Goal: Task Accomplishment & Management: Manage account settings

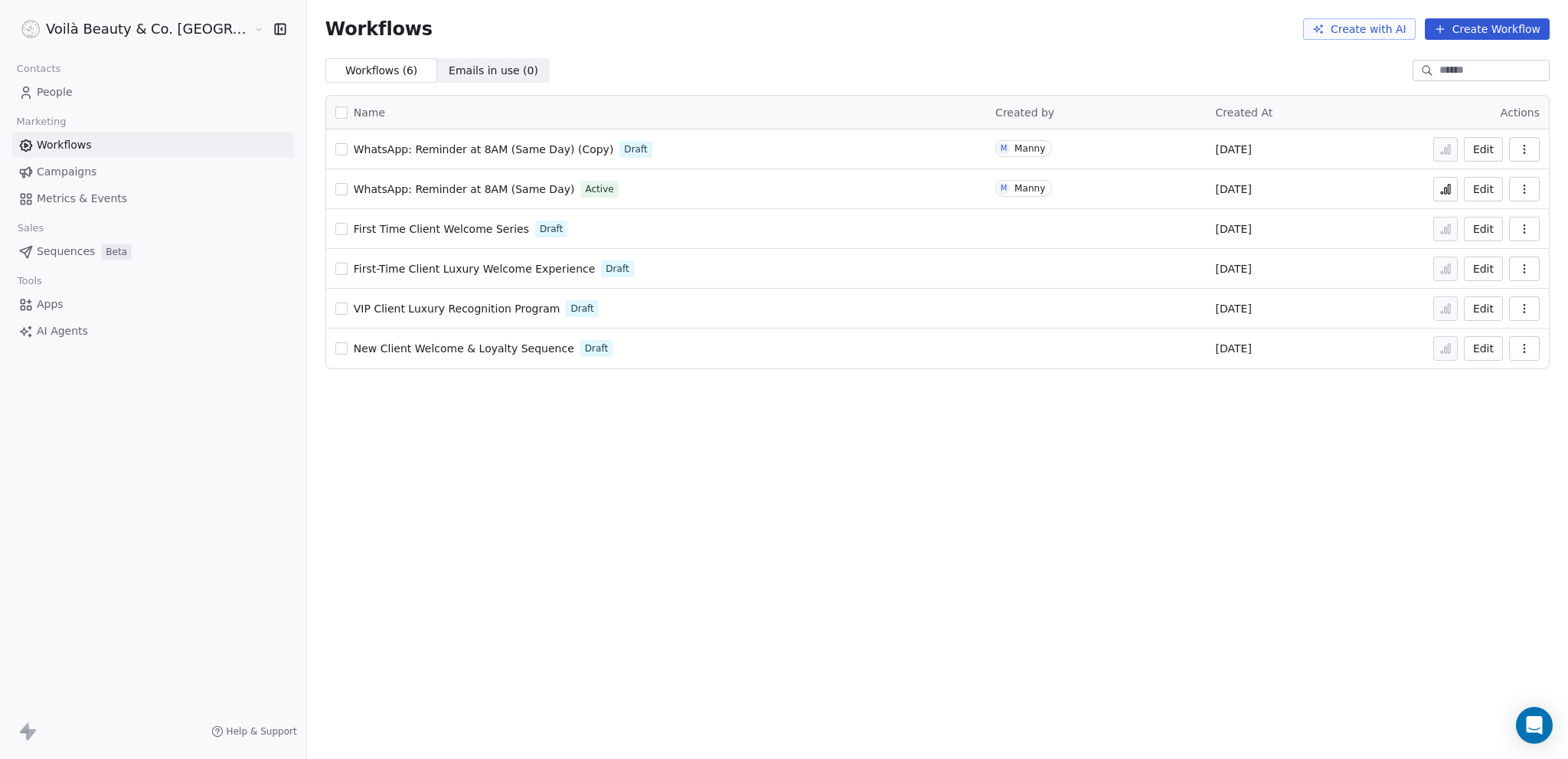
click at [62, 85] on span "People" at bounding box center [54, 92] width 36 height 16
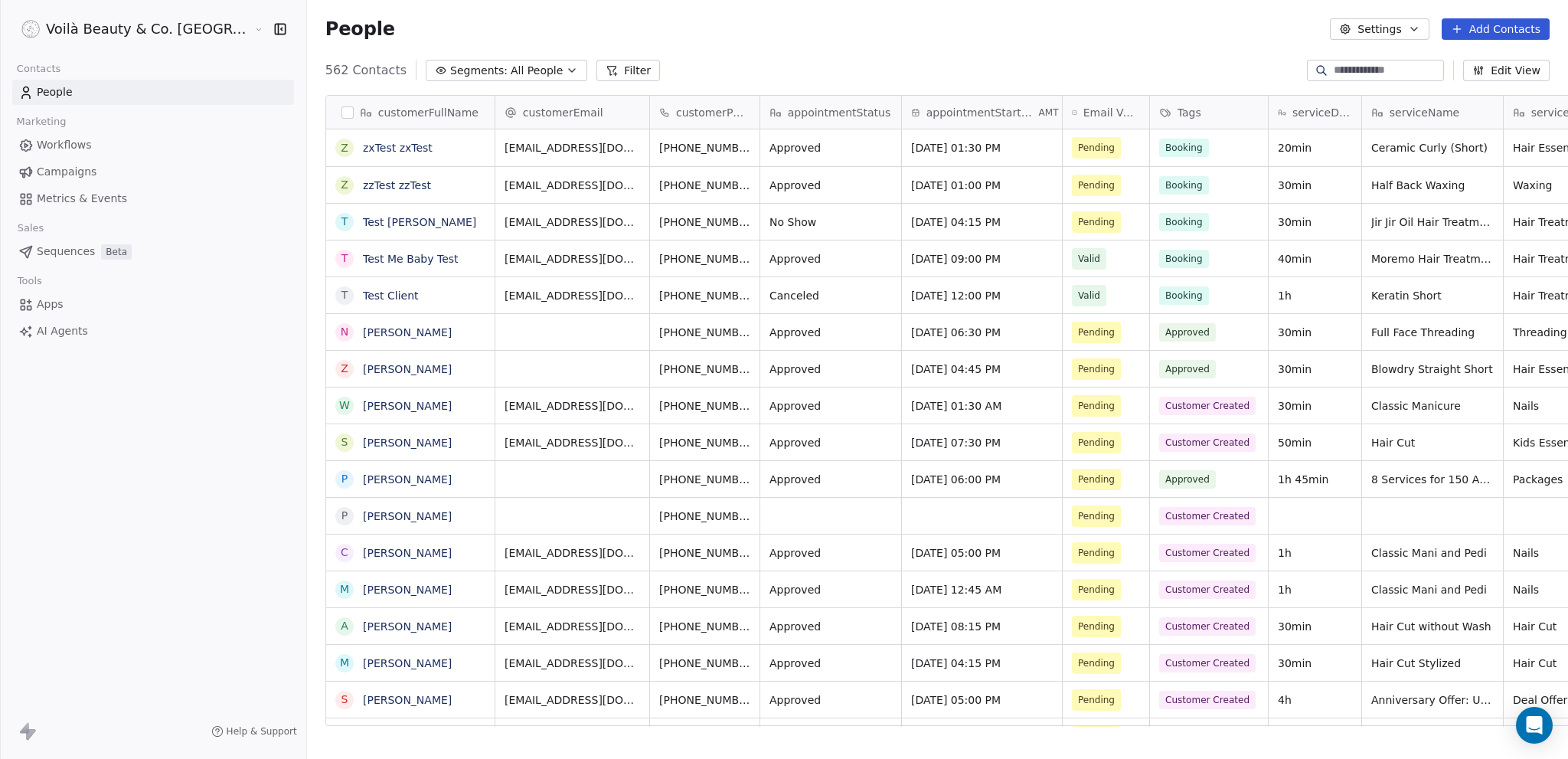
scroll to position [656, 1323]
click at [338, 256] on button "grid" at bounding box center [344, 258] width 12 height 12
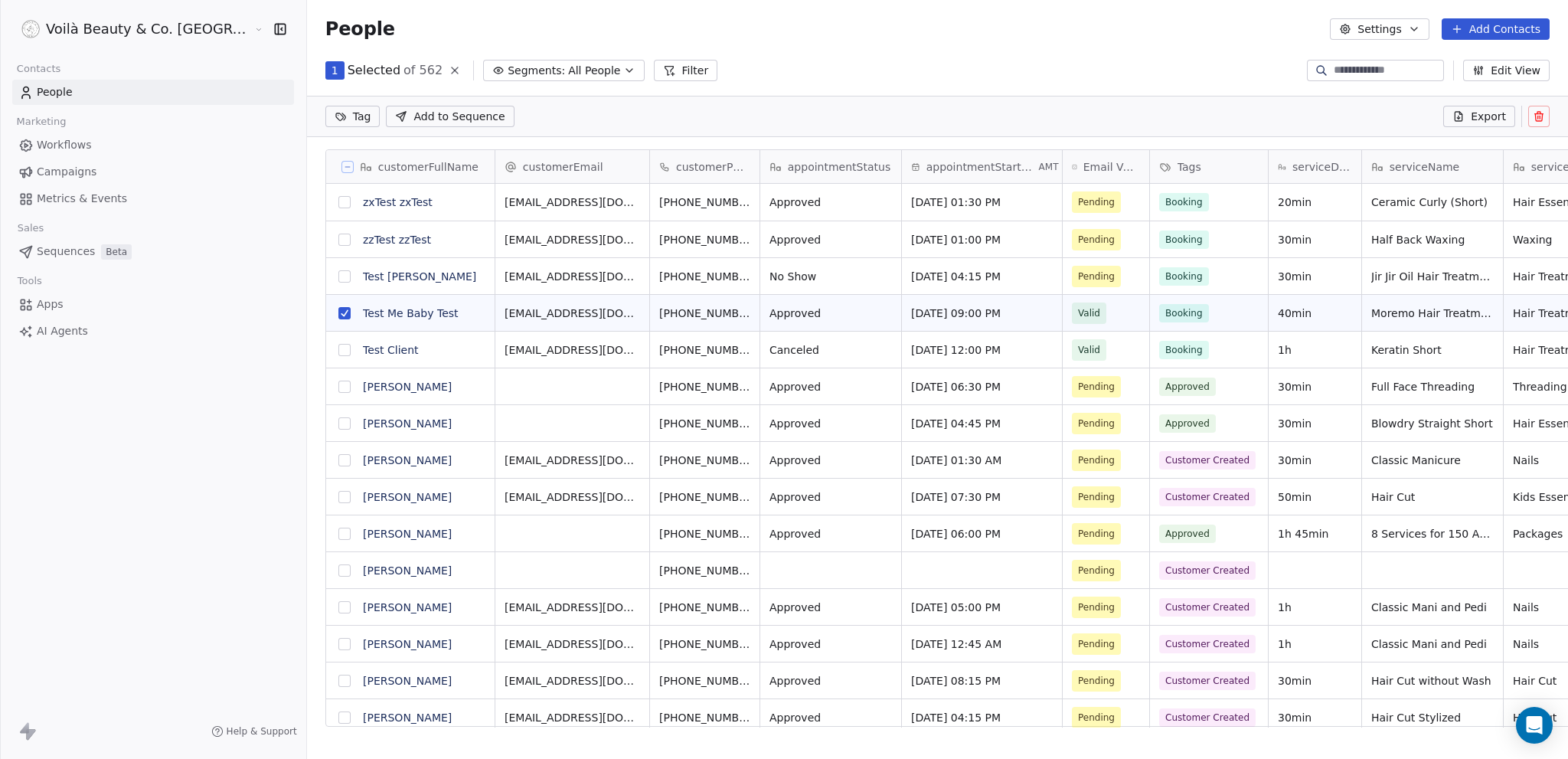
scroll to position [603, 1323]
click at [338, 351] on button "grid" at bounding box center [344, 350] width 12 height 12
click at [1542, 117] on icon at bounding box center [1539, 118] width 7 height 7
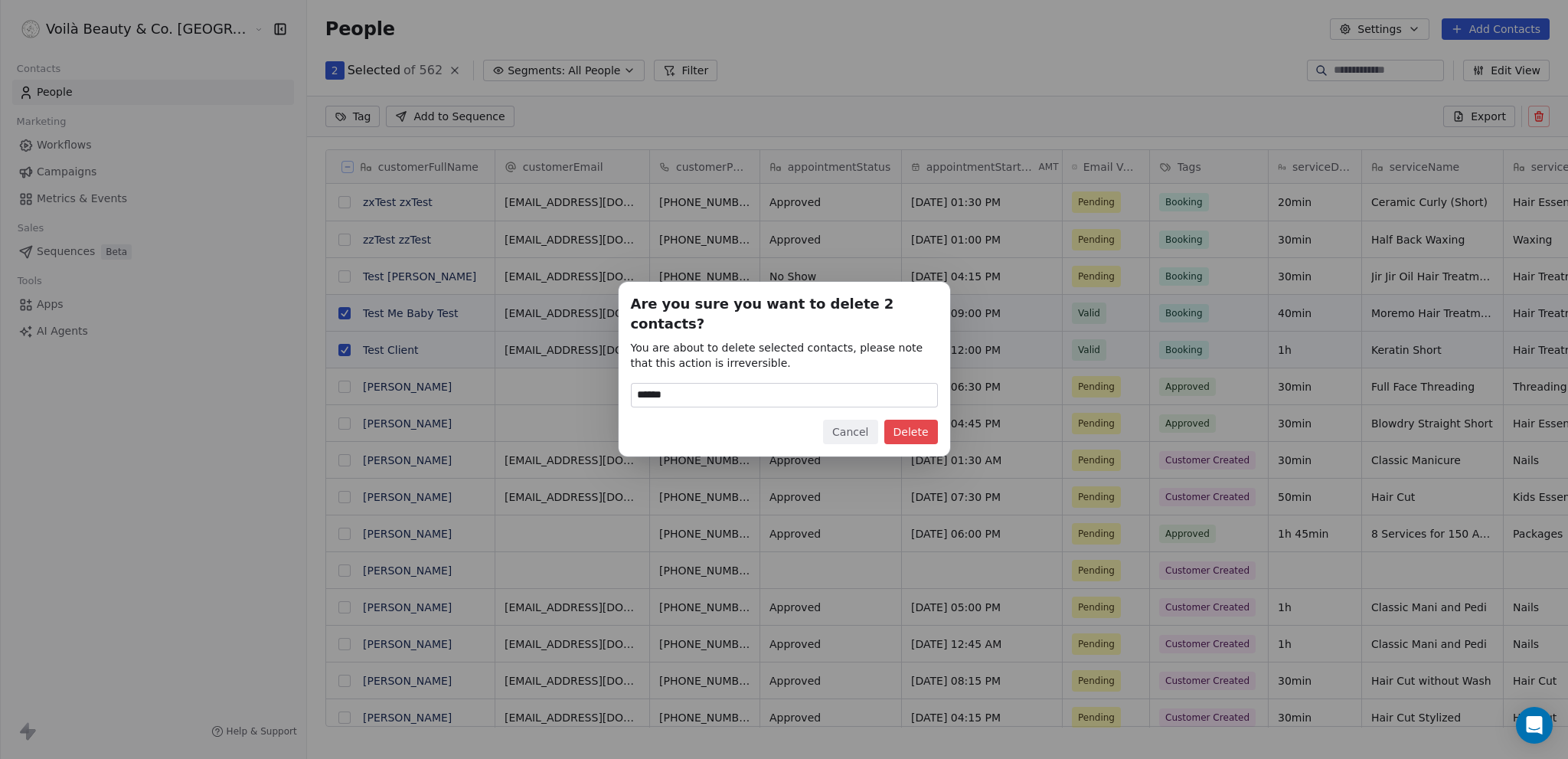
type input "******"
click at [911, 425] on button "Delete" at bounding box center [910, 432] width 53 height 25
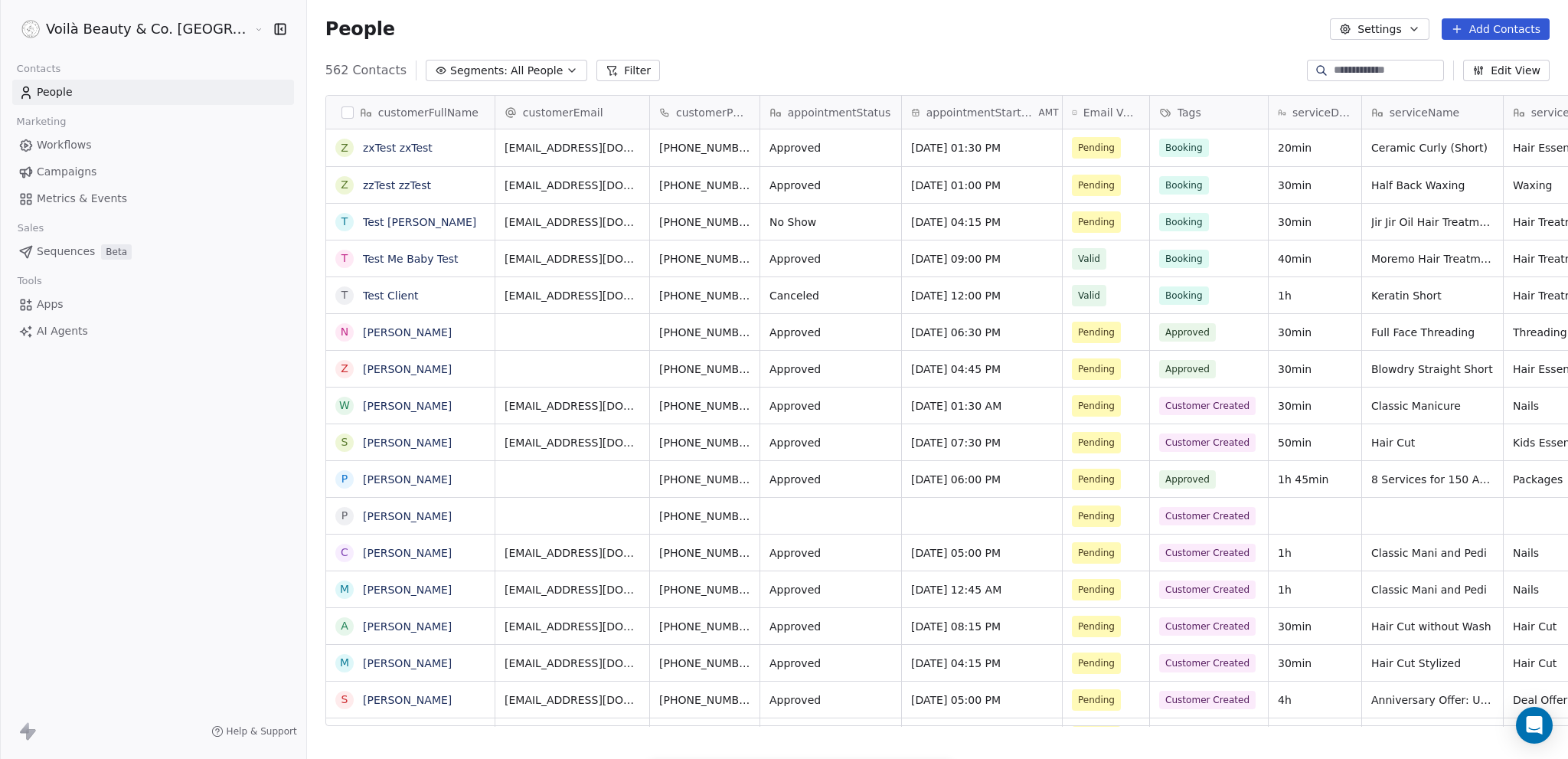
scroll to position [656, 1323]
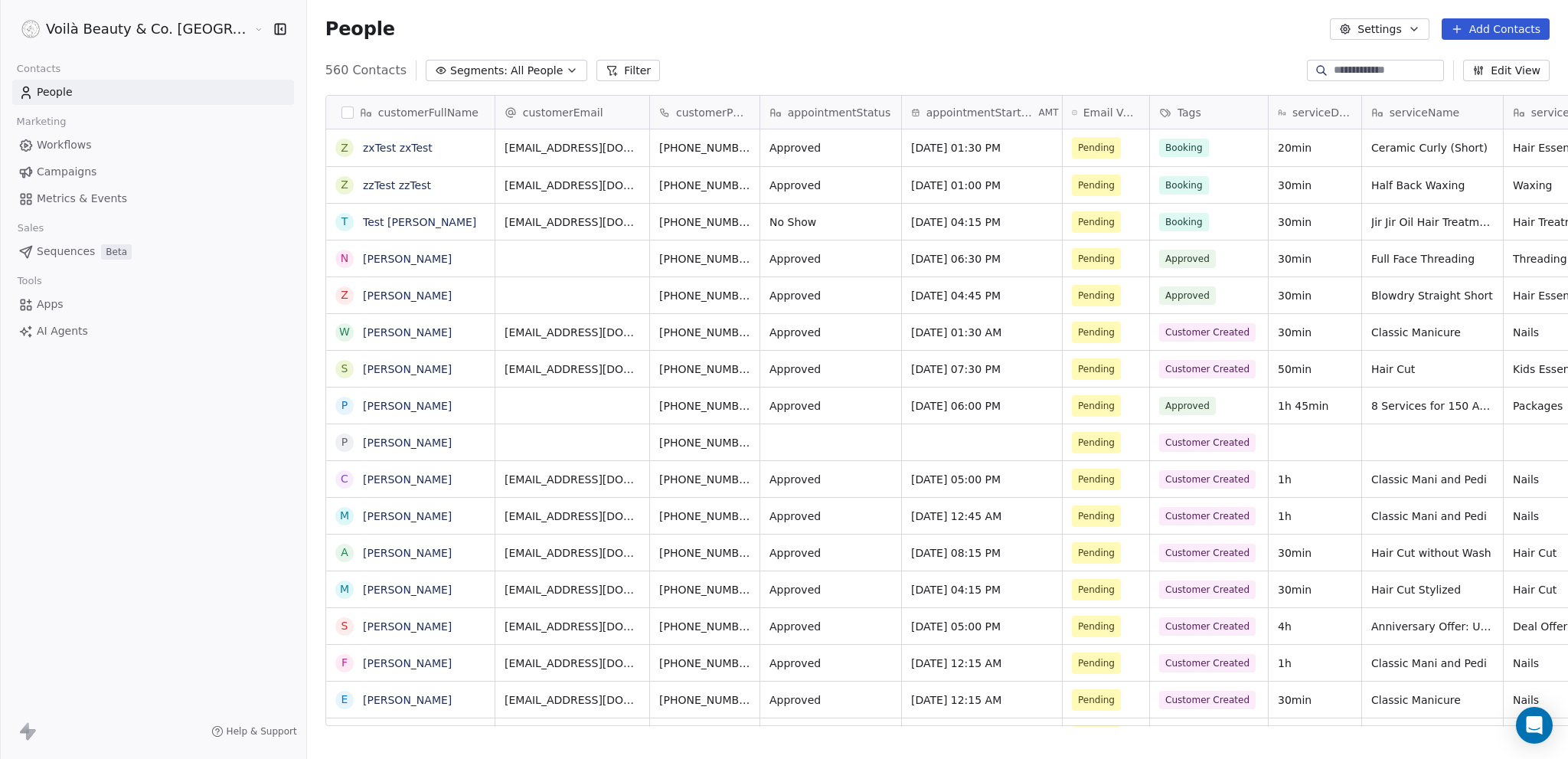
click at [82, 145] on span "Workflows" at bounding box center [64, 145] width 55 height 16
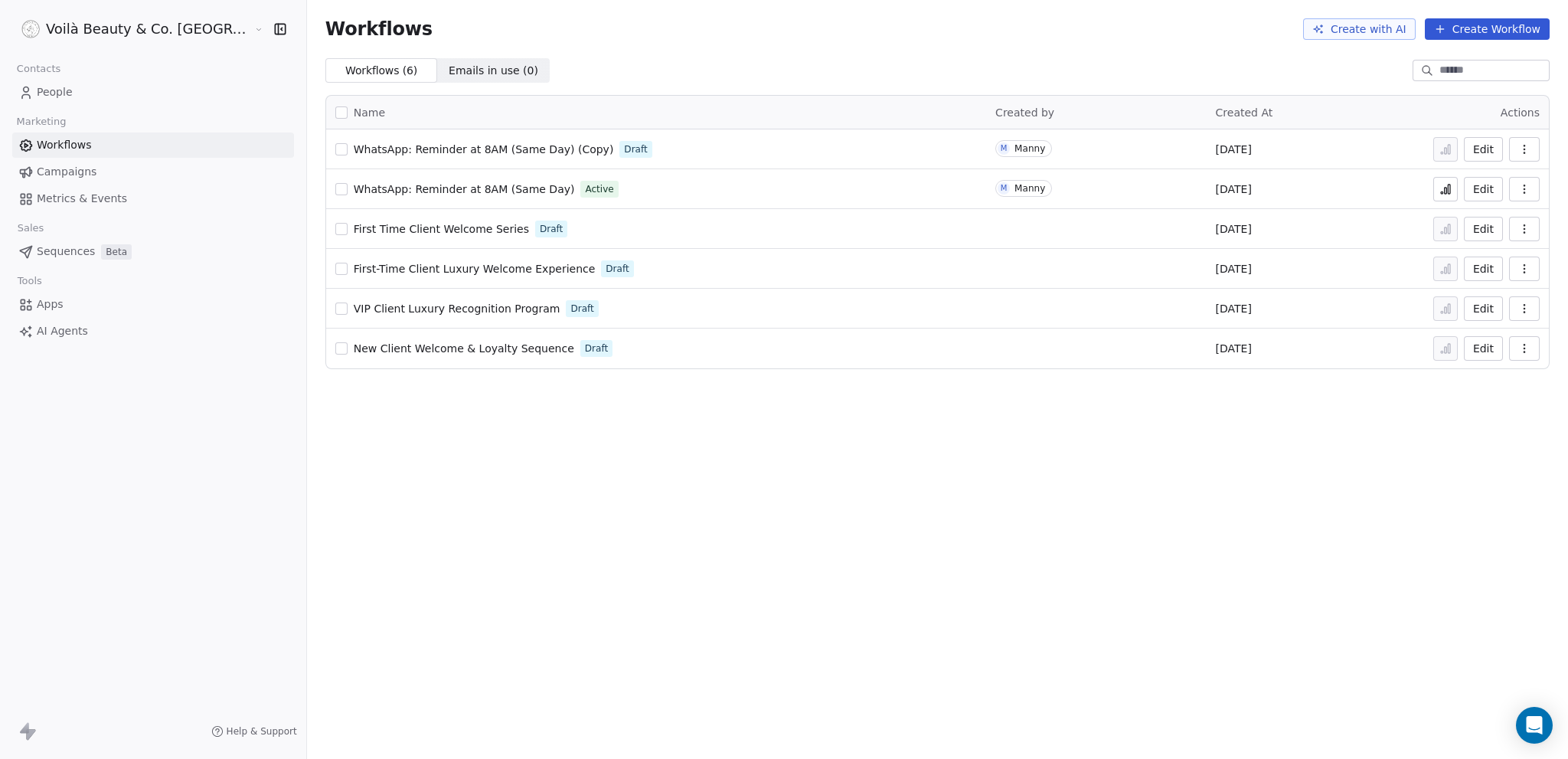
click at [353, 227] on span "First Time Client Welcome Series" at bounding box center [441, 228] width 176 height 12
click at [48, 94] on span "People" at bounding box center [54, 92] width 36 height 16
click at [50, 90] on span "People" at bounding box center [54, 92] width 36 height 16
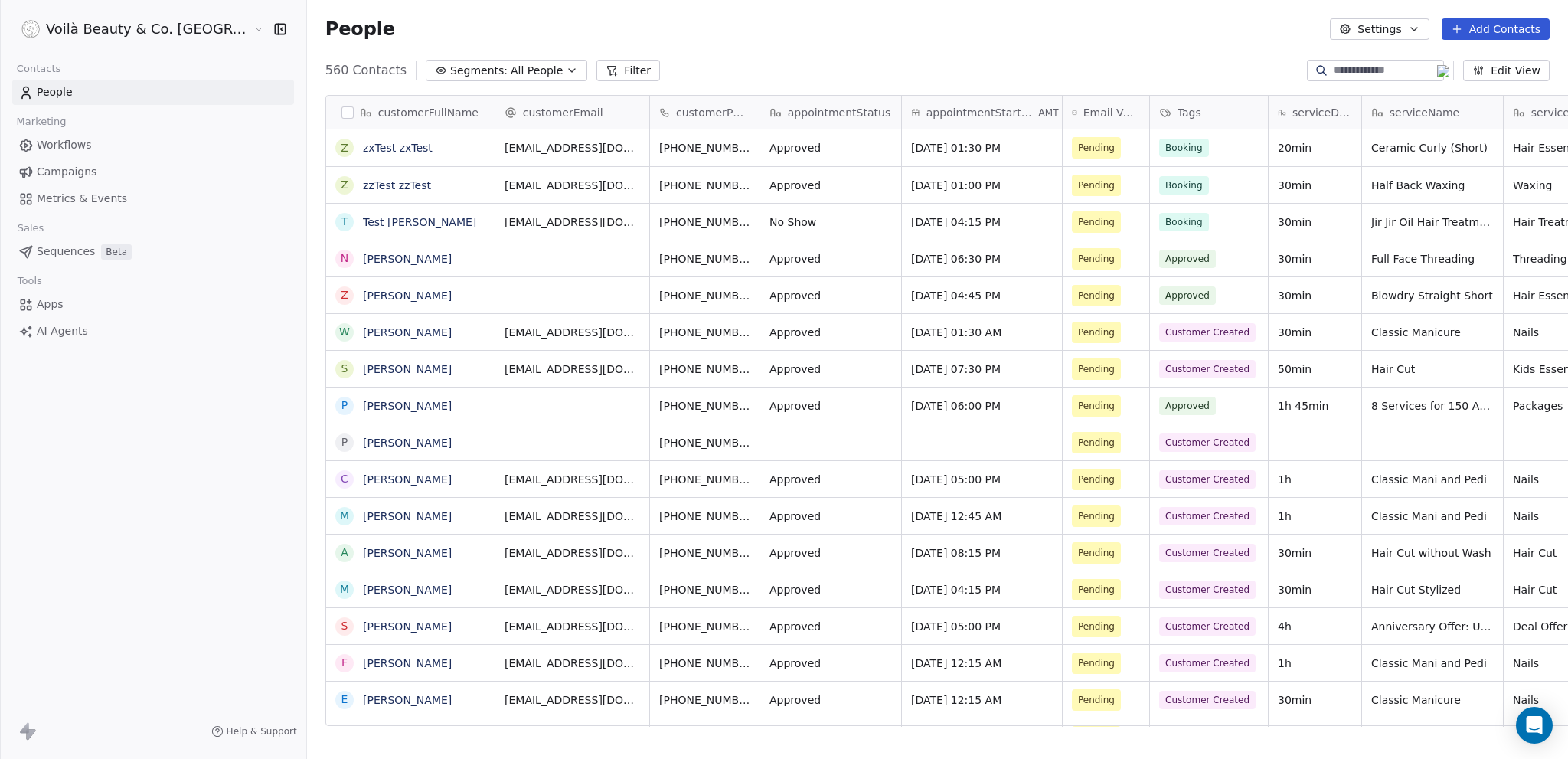
scroll to position [656, 1323]
click at [104, 33] on html "Voilà Beauty & Co. Lounge Contacts People Marketing Workflows Campaigns Metrics…" at bounding box center [784, 379] width 1568 height 759
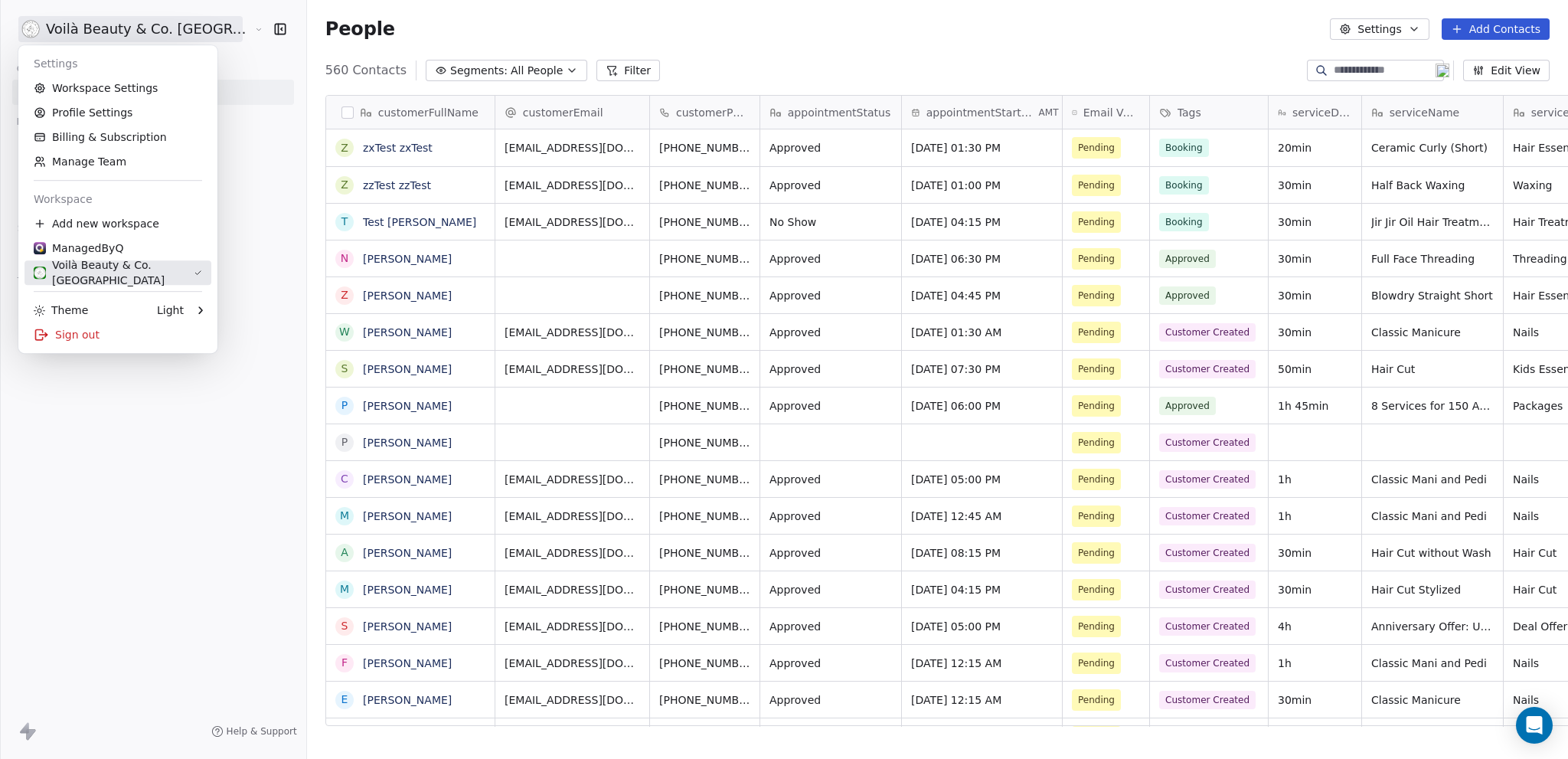
click at [92, 276] on div "Voilà Beauty & Co. [GEOGRAPHIC_DATA]" at bounding box center [113, 273] width 160 height 31
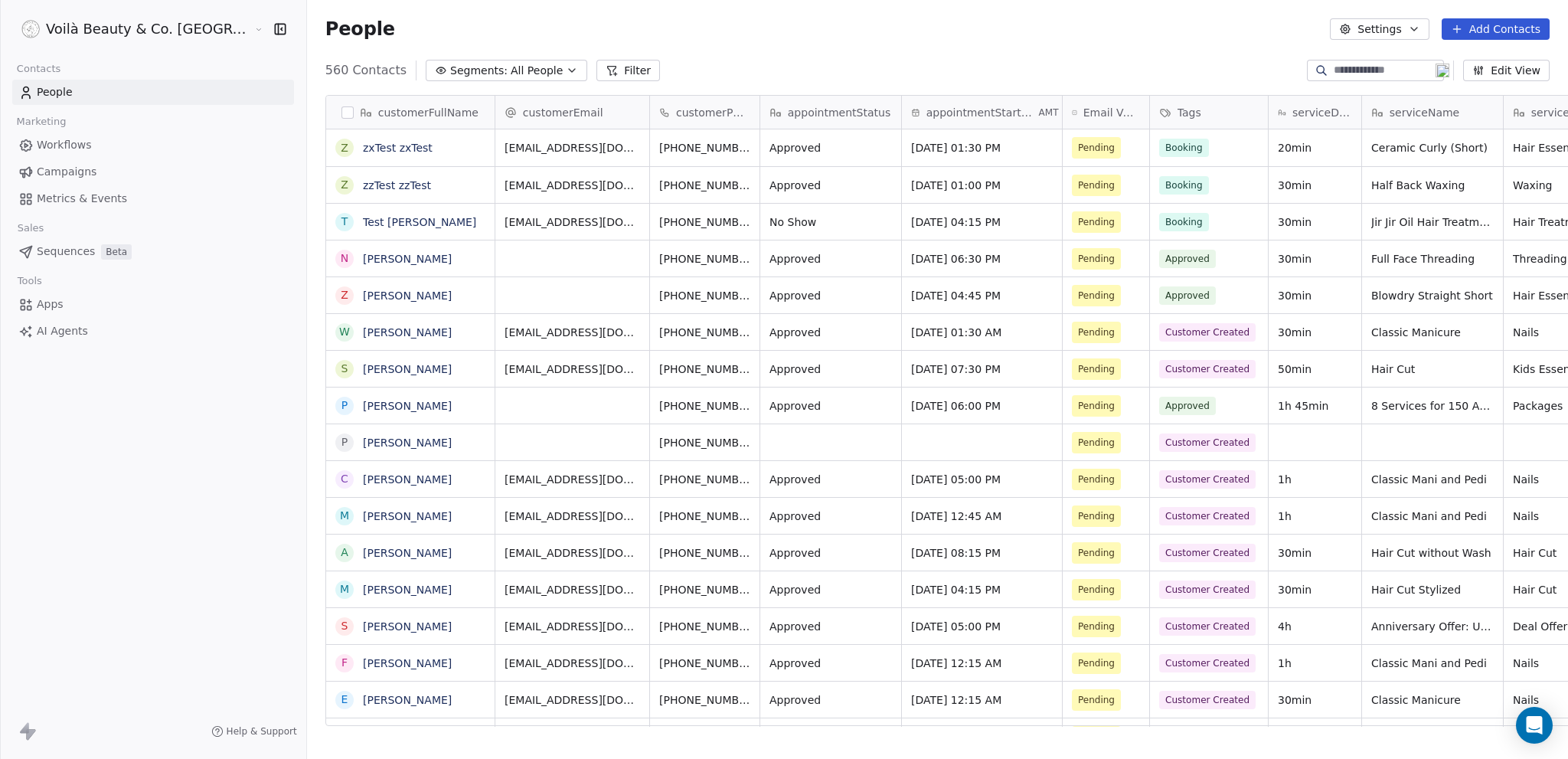
click at [107, 34] on html "Voilà Beauty & Co. Lounge Contacts People Marketing Workflows Campaigns Metrics…" at bounding box center [784, 379] width 1568 height 759
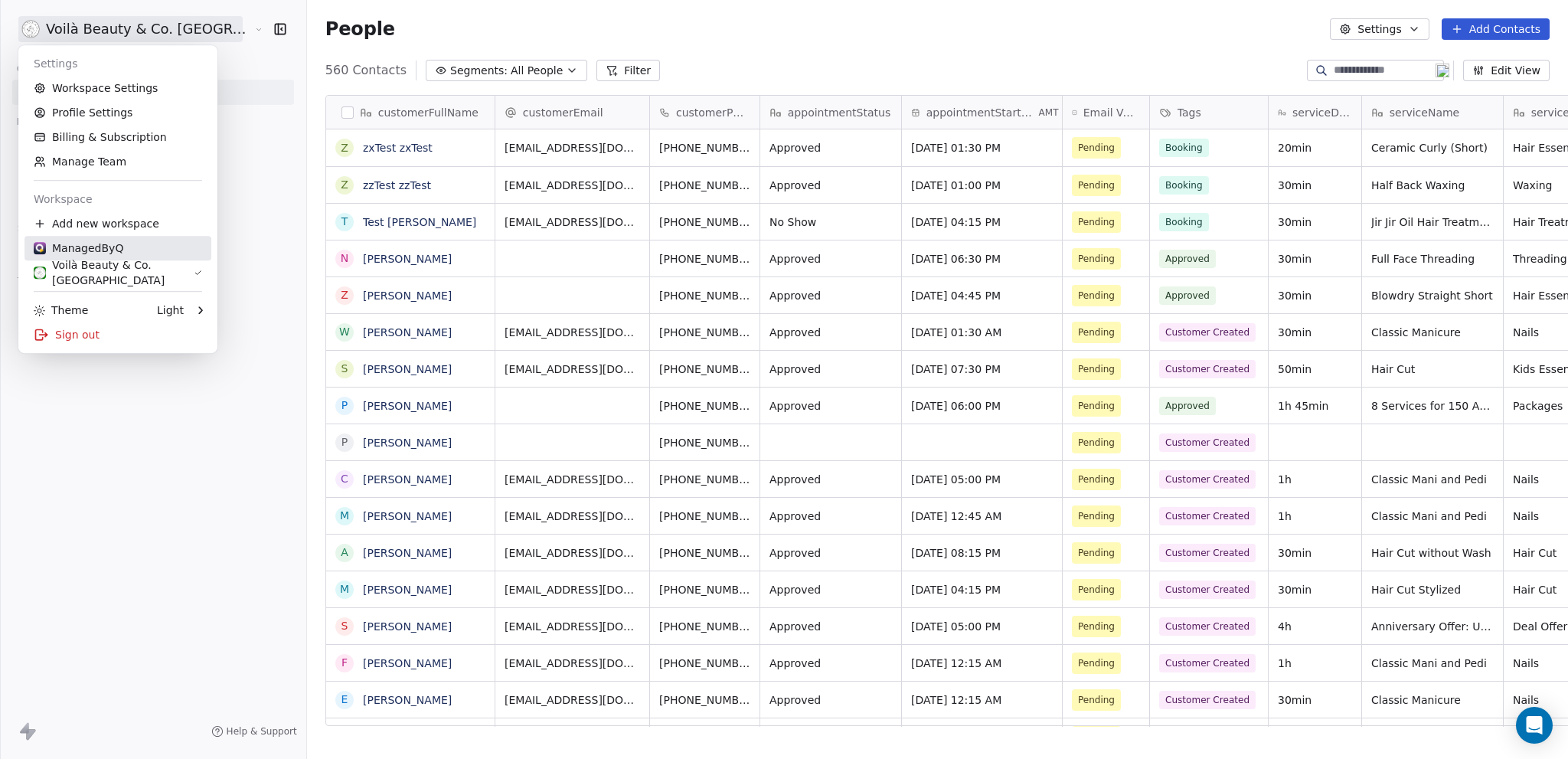
click at [93, 247] on div "ManagedByQ" at bounding box center [78, 248] width 90 height 15
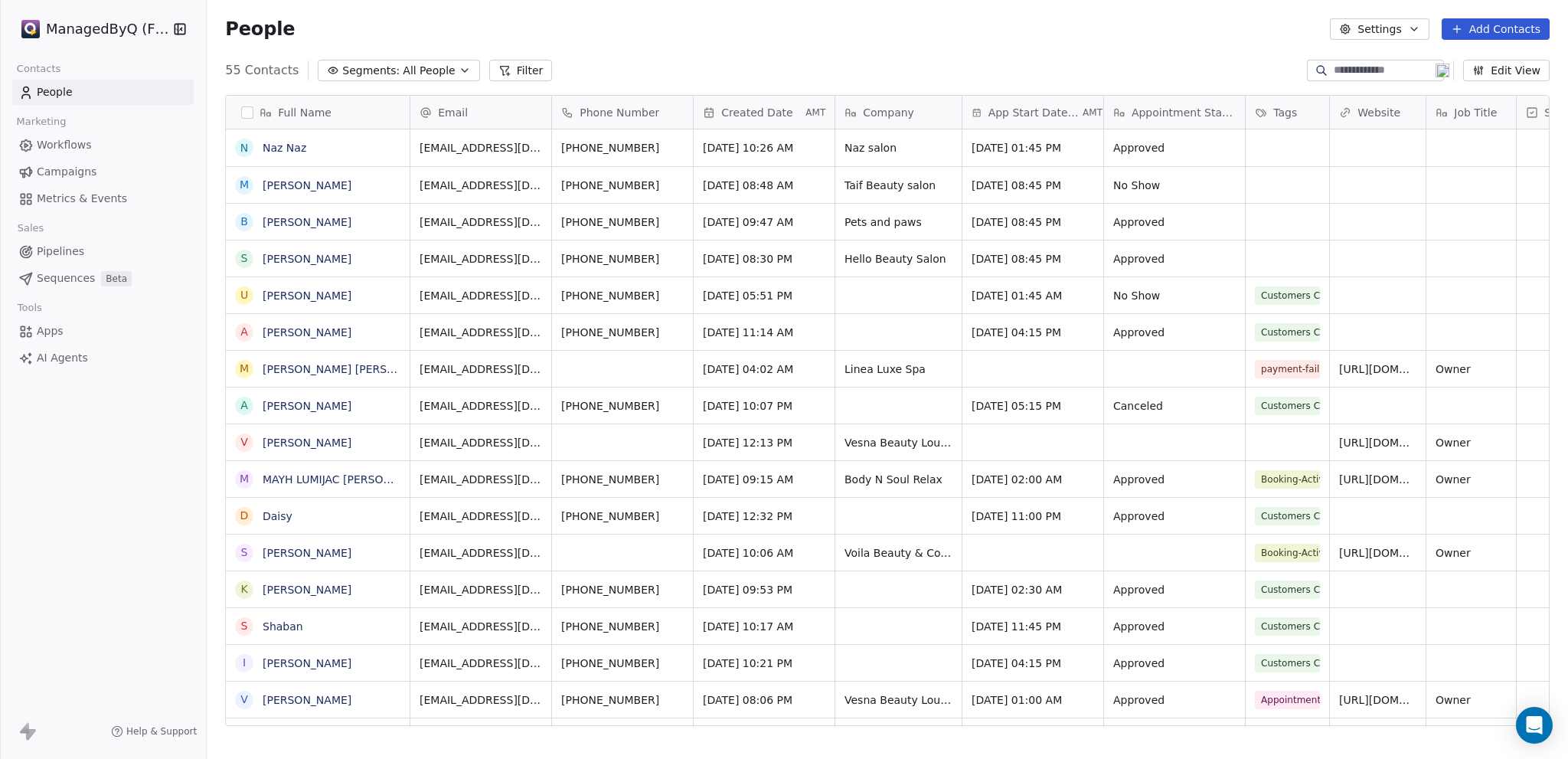
scroll to position [656, 1349]
click at [943, 143] on icon "grid" at bounding box center [942, 145] width 12 height 12
